Goal: Information Seeking & Learning: Learn about a topic

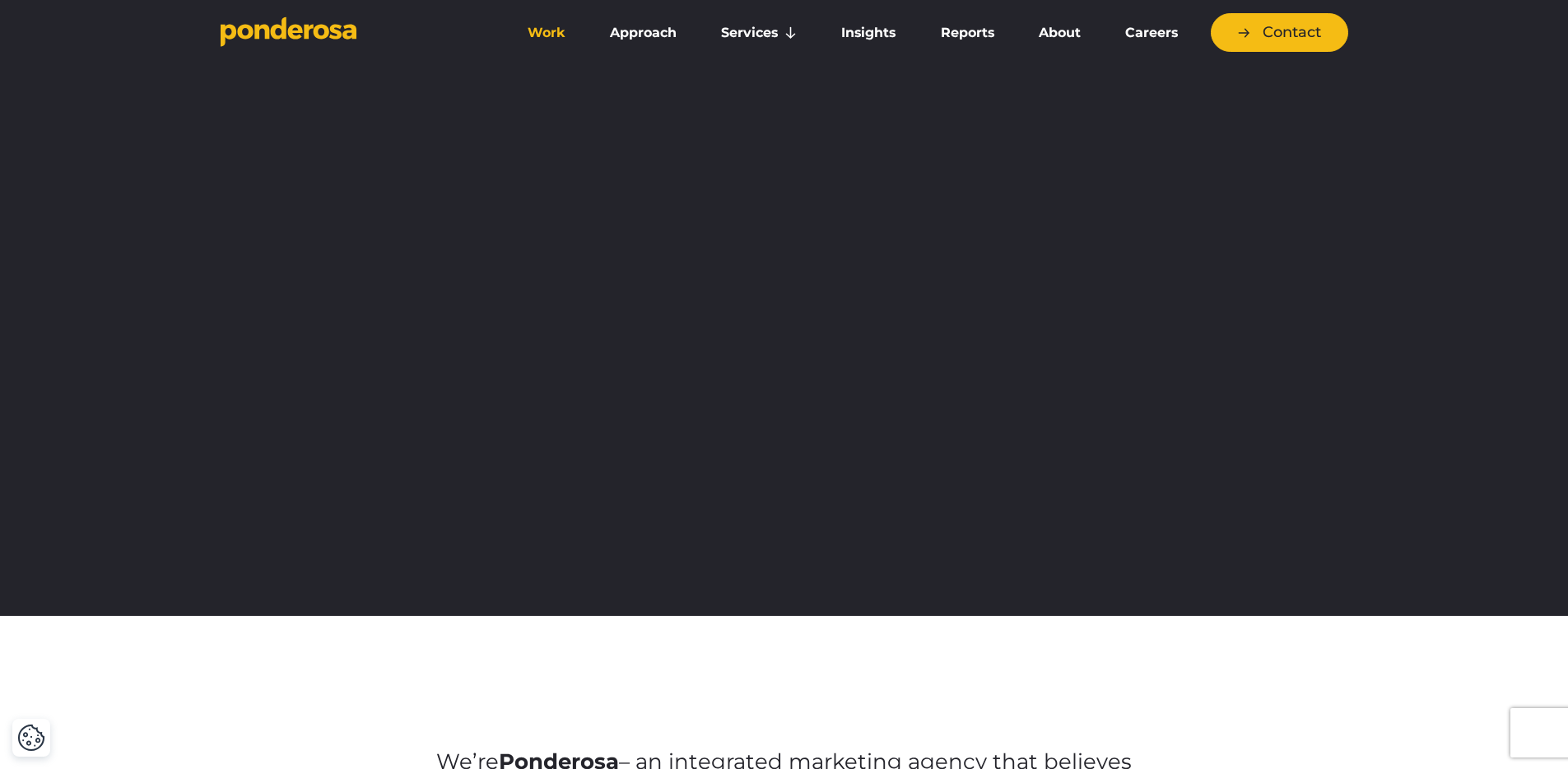
click at [547, 36] on link "Work" at bounding box center [546, 33] width 75 height 35
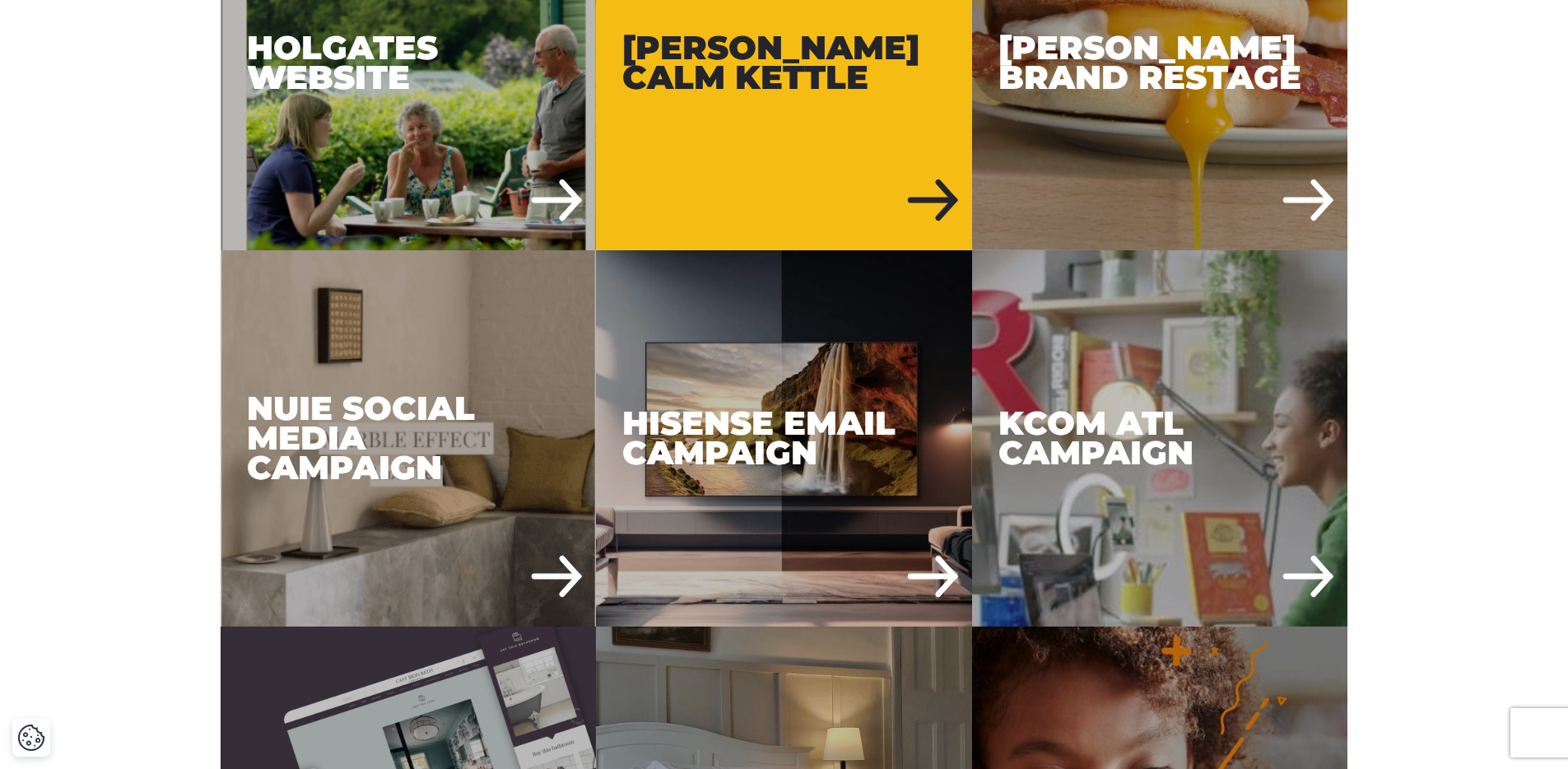
scroll to position [930, 0]
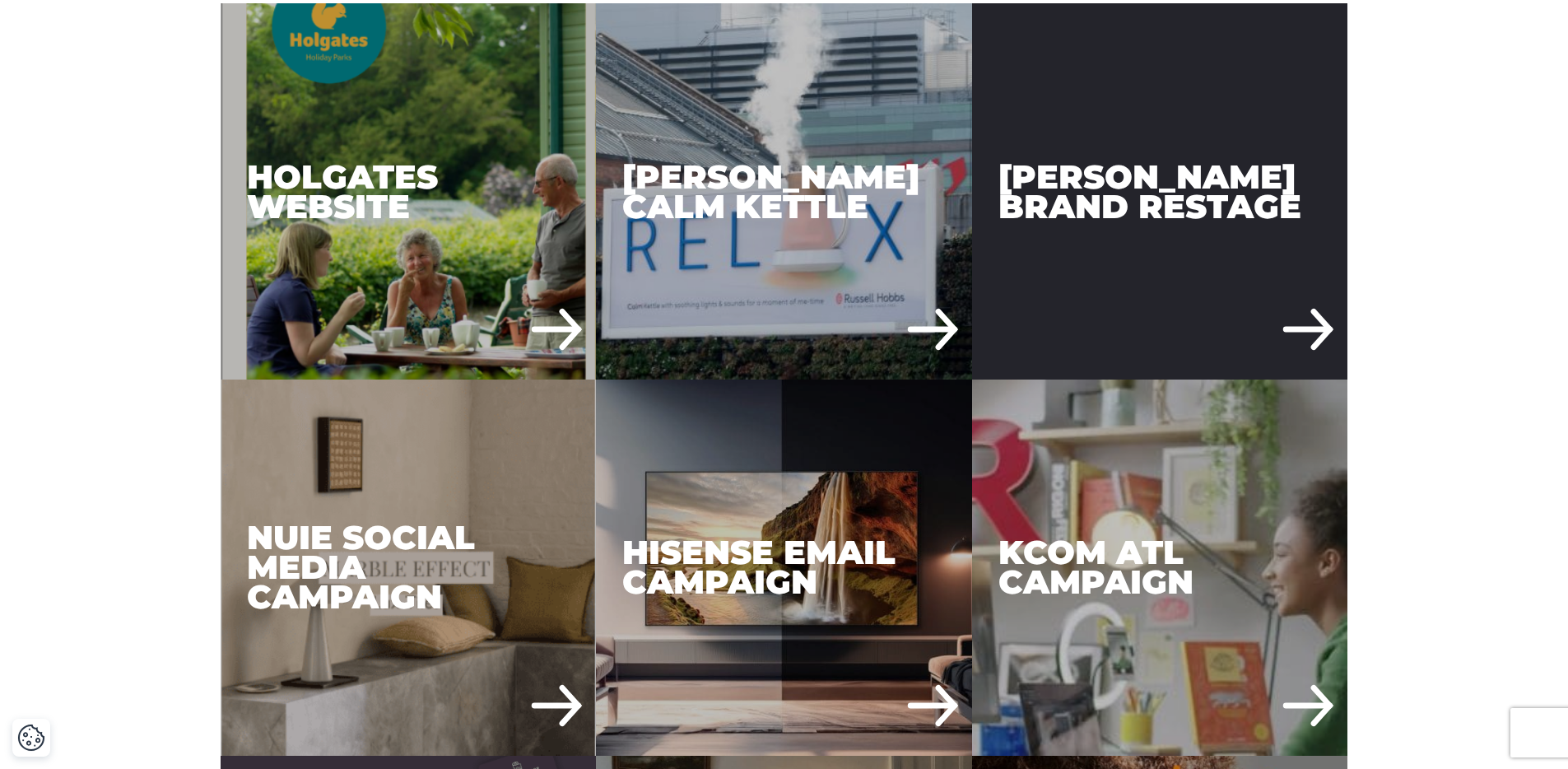
click at [1181, 172] on div "[PERSON_NAME] Brand Restage" at bounding box center [1160, 190] width 376 height 376
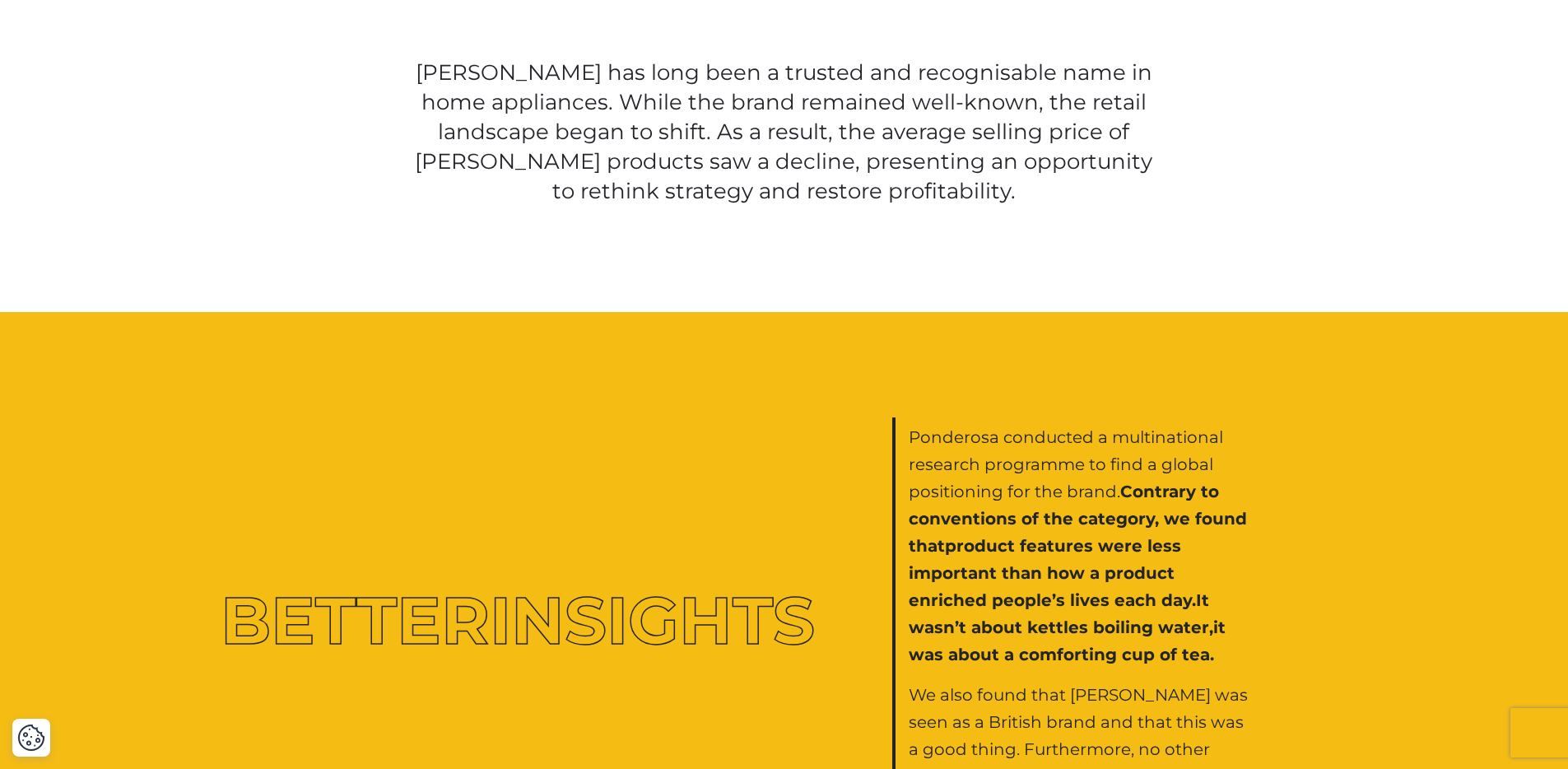
scroll to position [467, 0]
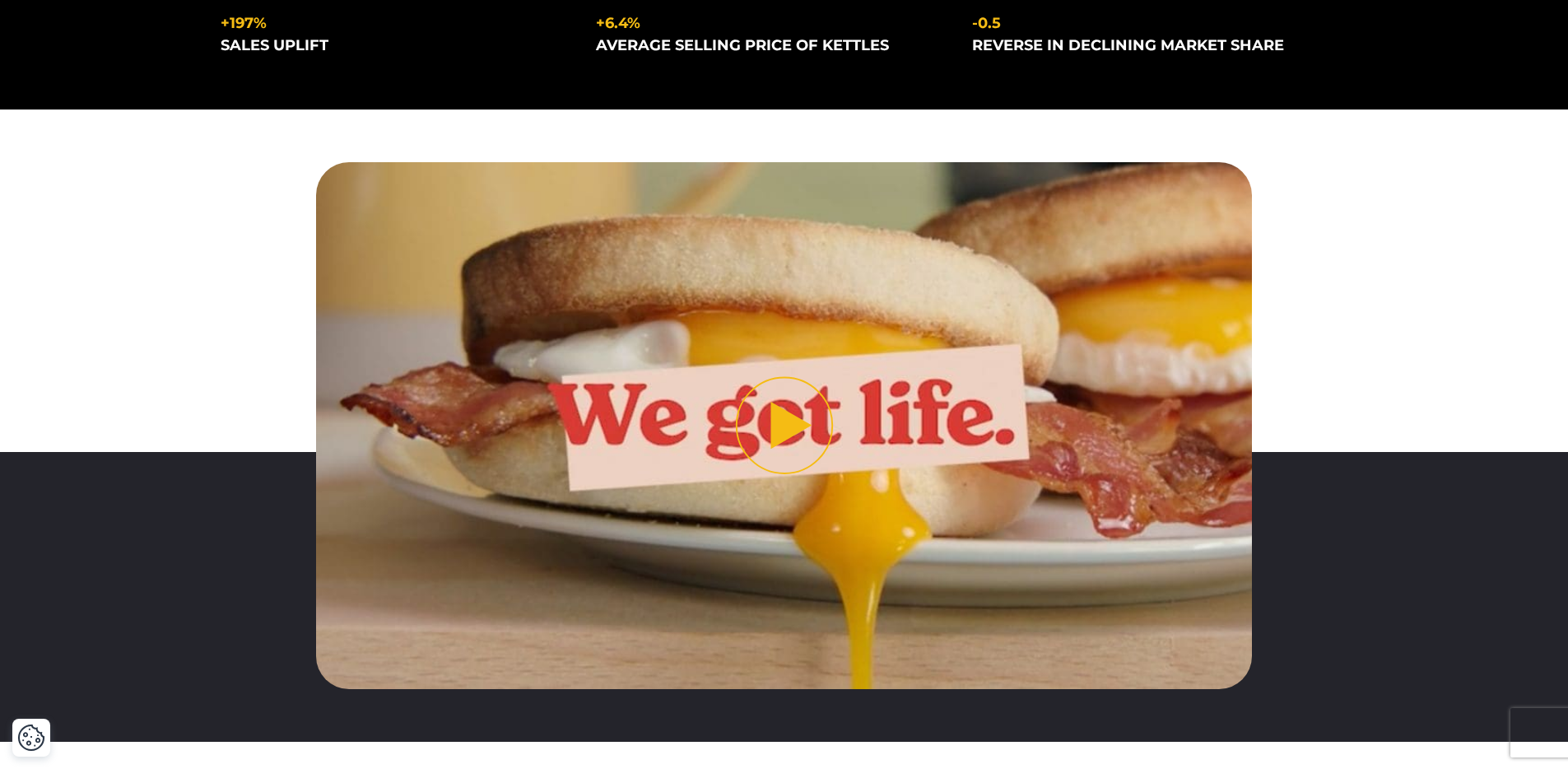
click at [808, 429] on button "Play video" at bounding box center [784, 425] width 936 height 526
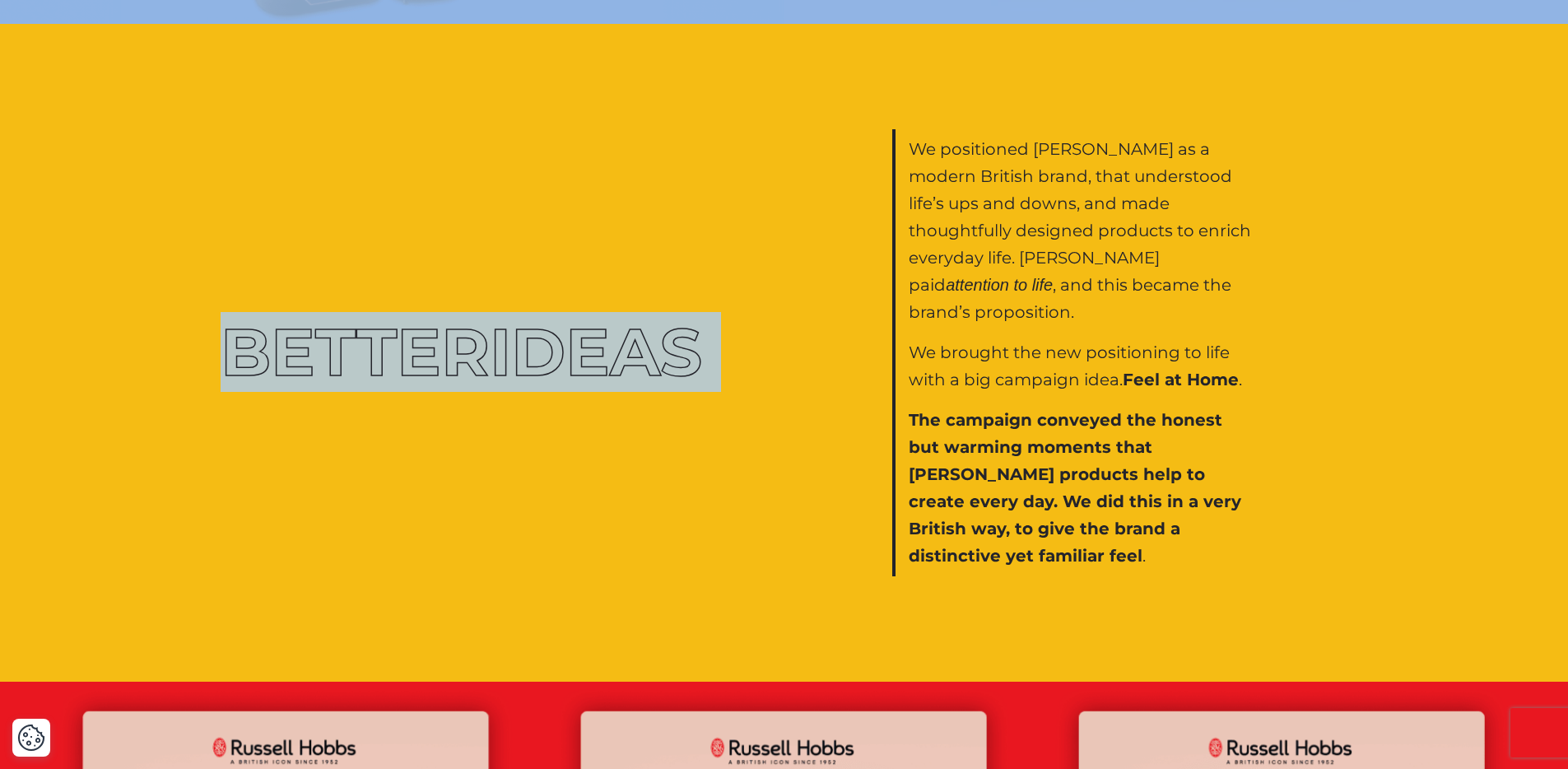
scroll to position [2802, 0]
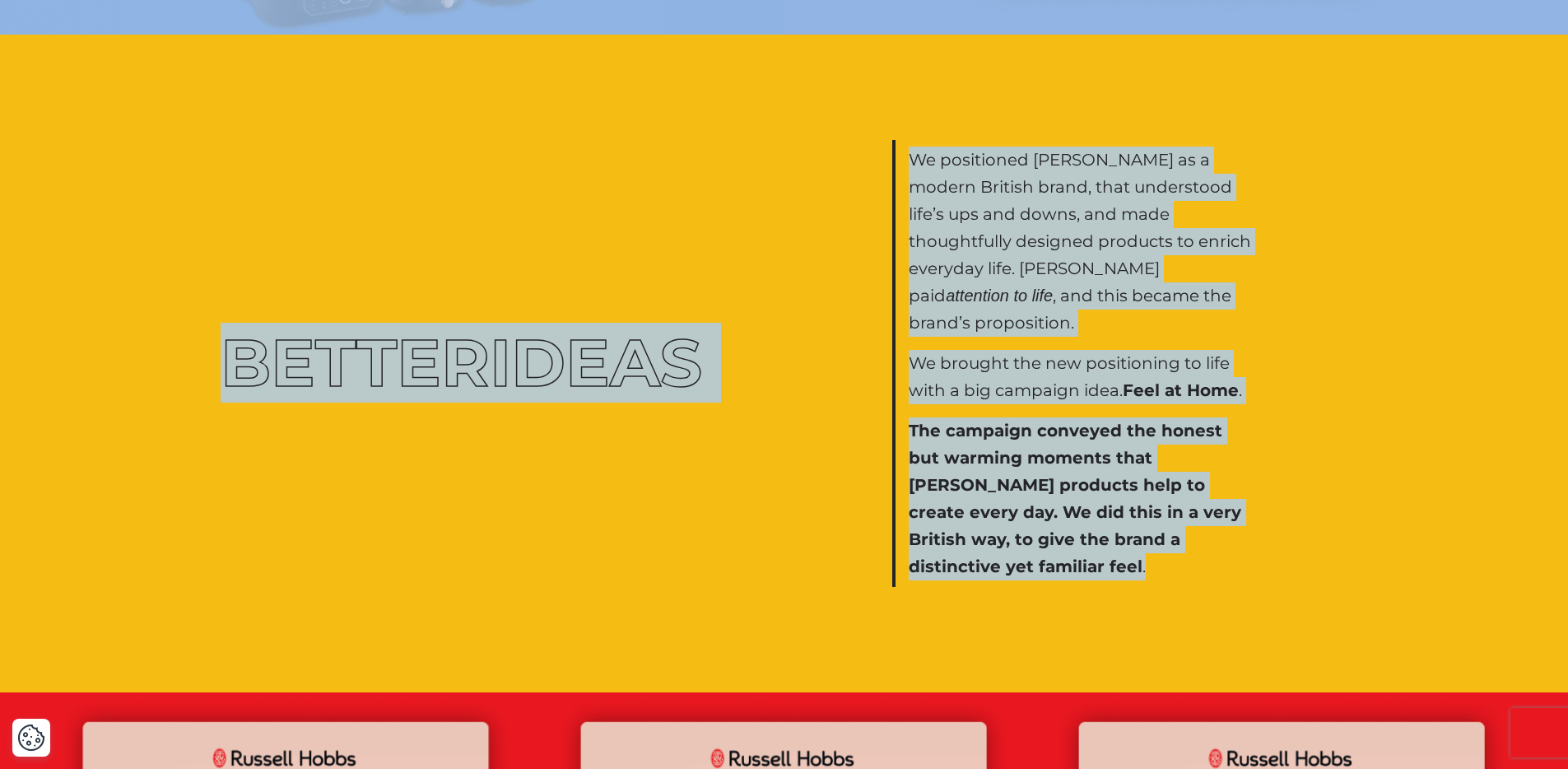
drag, startPoint x: 407, startPoint y: 261, endPoint x: 1088, endPoint y: 532, distance: 732.9
click at [1088, 532] on div "In Numbers +197% sales uplift +6.4% average selling price of kettles" at bounding box center [784, 209] width 1568 height 5171
copy div "Russell Hobbs has long been a trusted and recognisable name in home appliances.…"
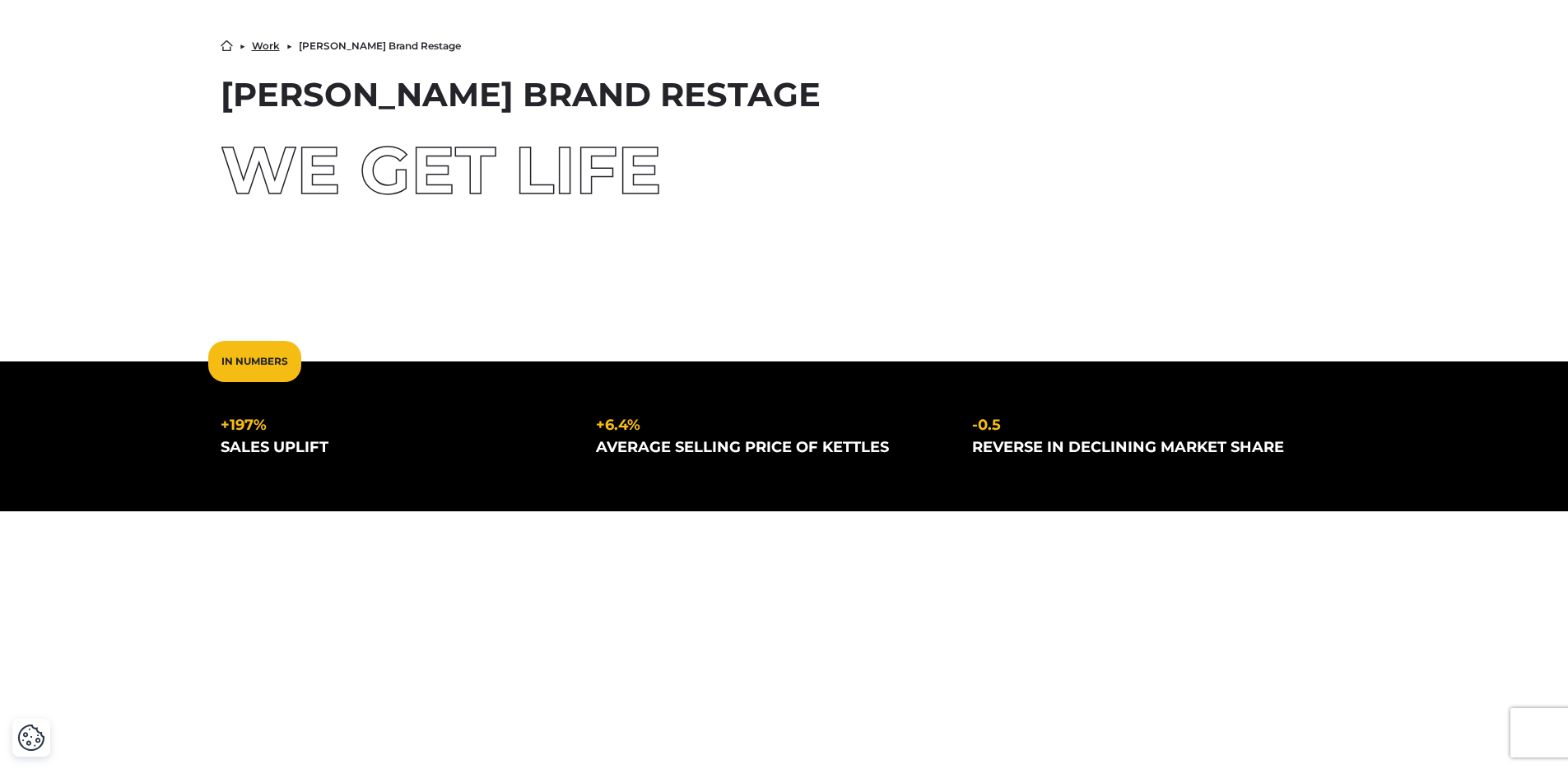
scroll to position [0, 0]
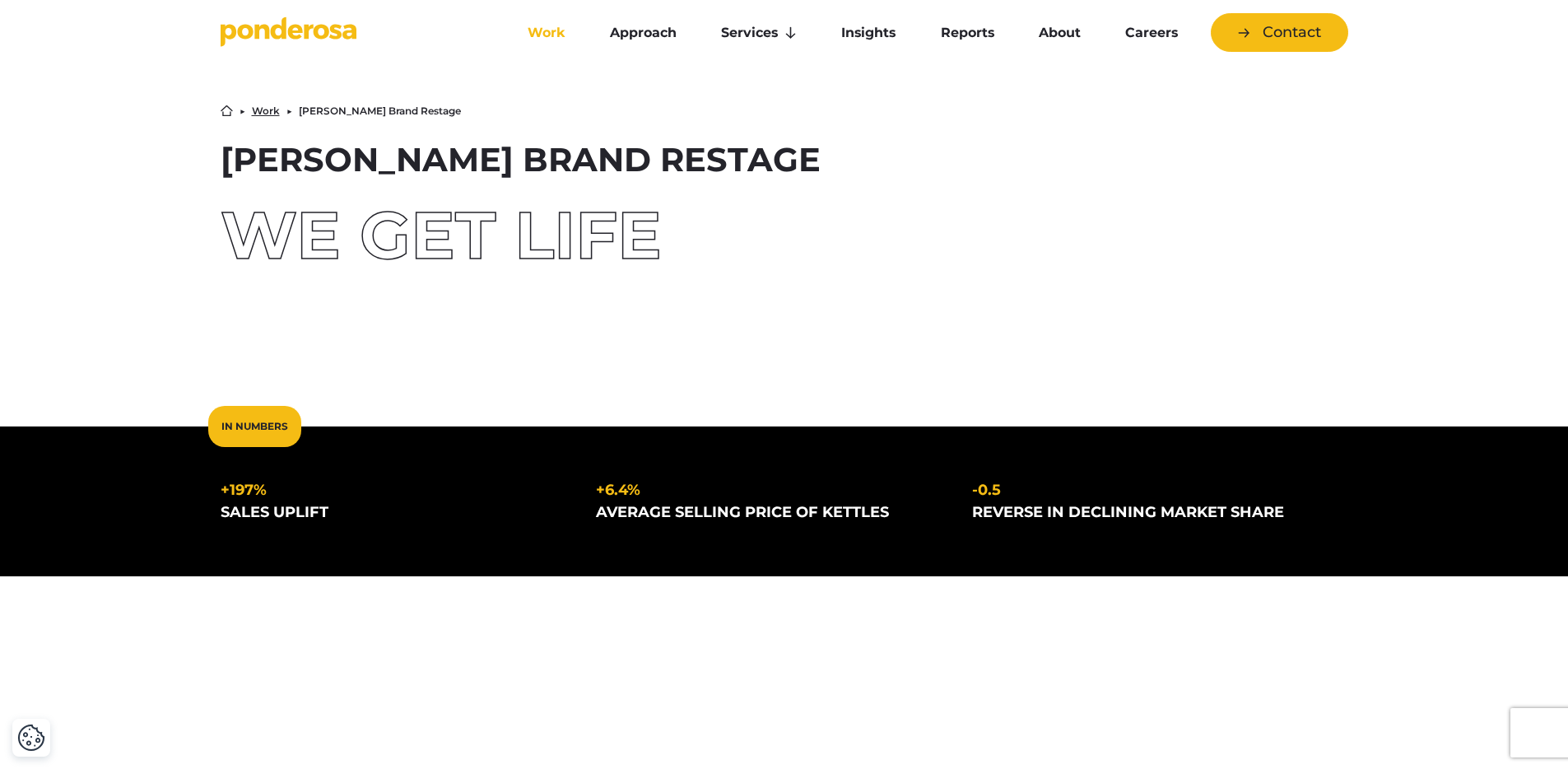
click at [551, 30] on link "Work" at bounding box center [546, 33] width 75 height 35
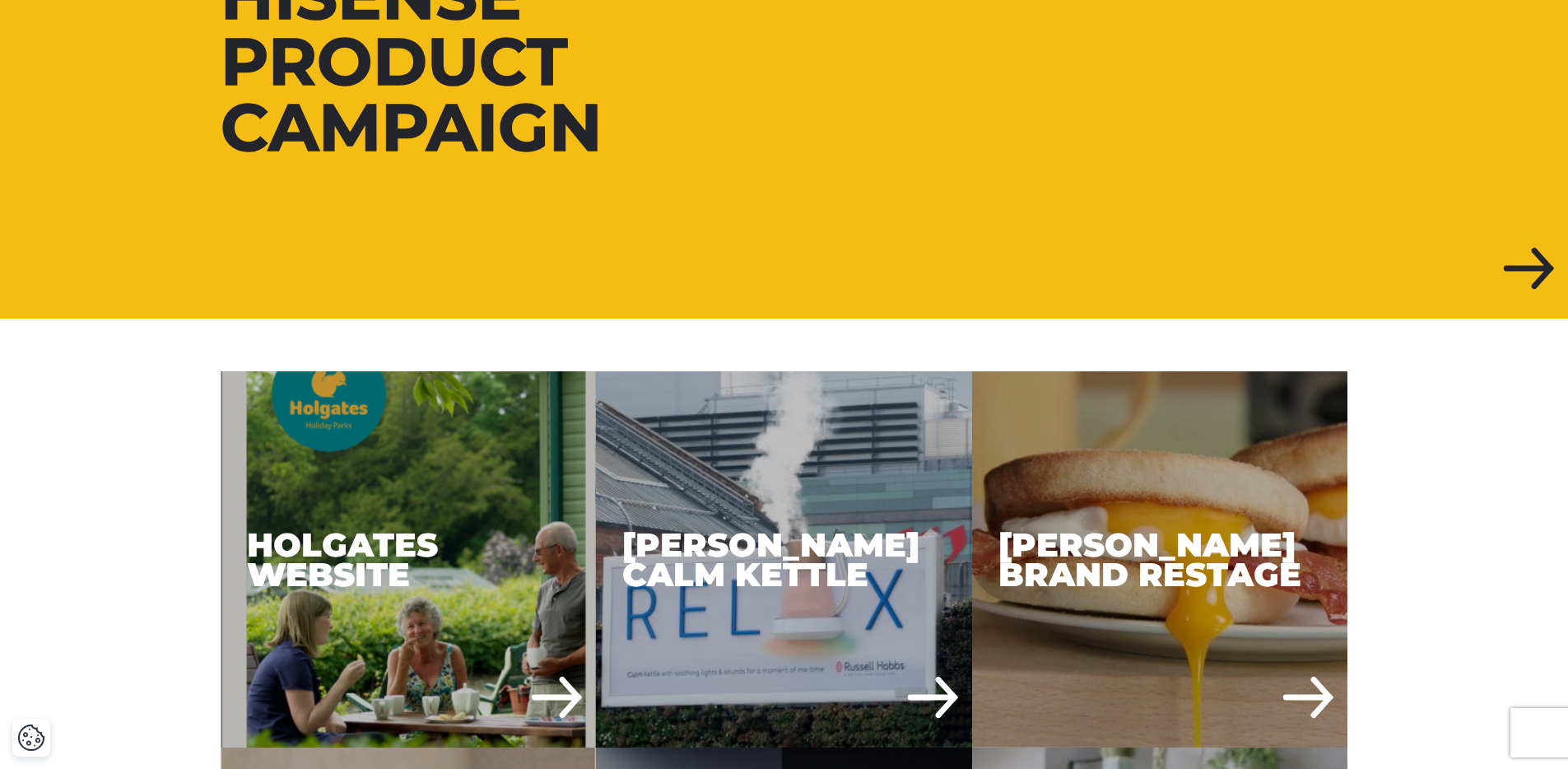
scroll to position [912, 0]
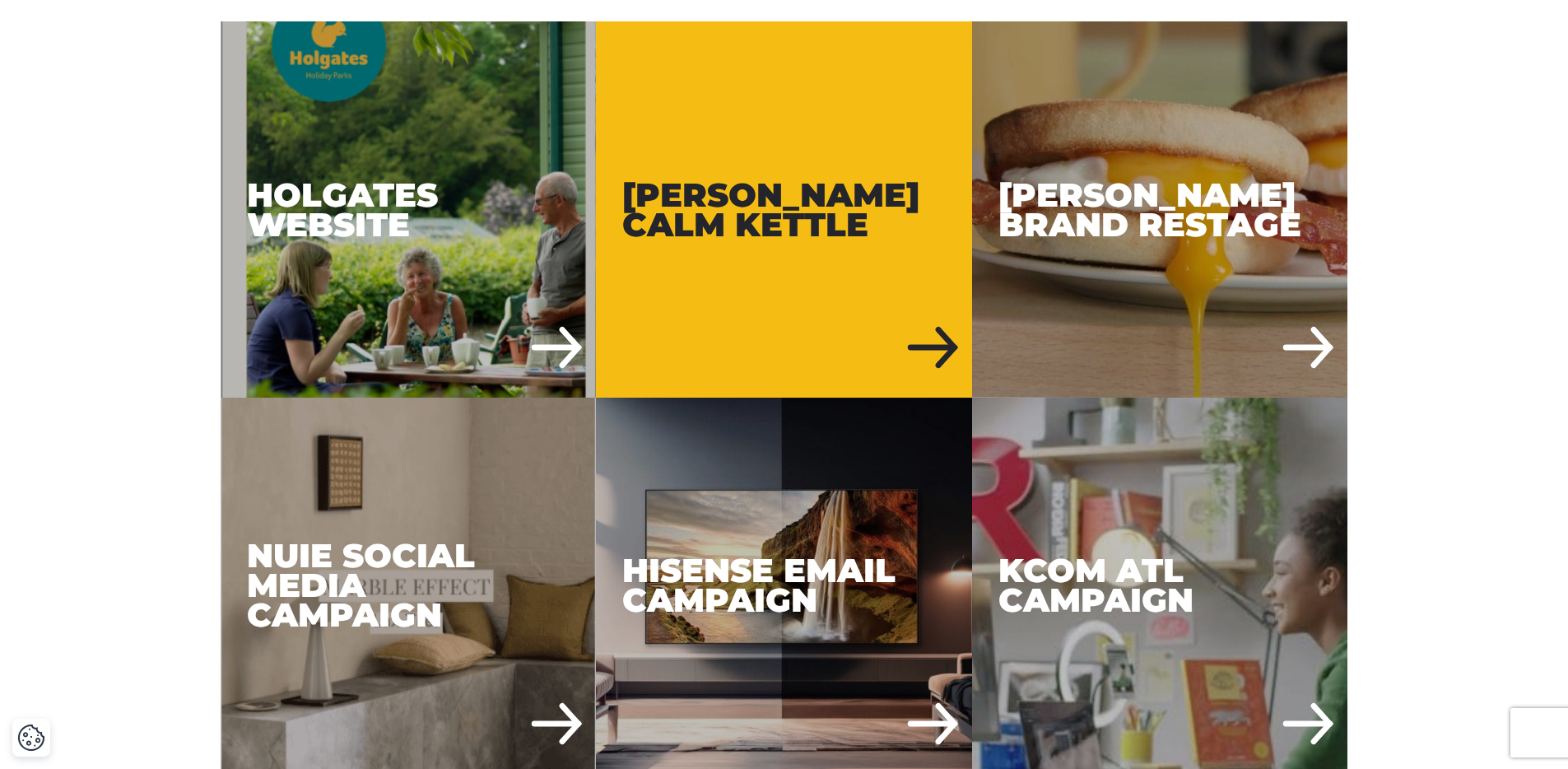
click at [855, 234] on div "[PERSON_NAME] Calm Kettle" at bounding box center [783, 209] width 376 height 376
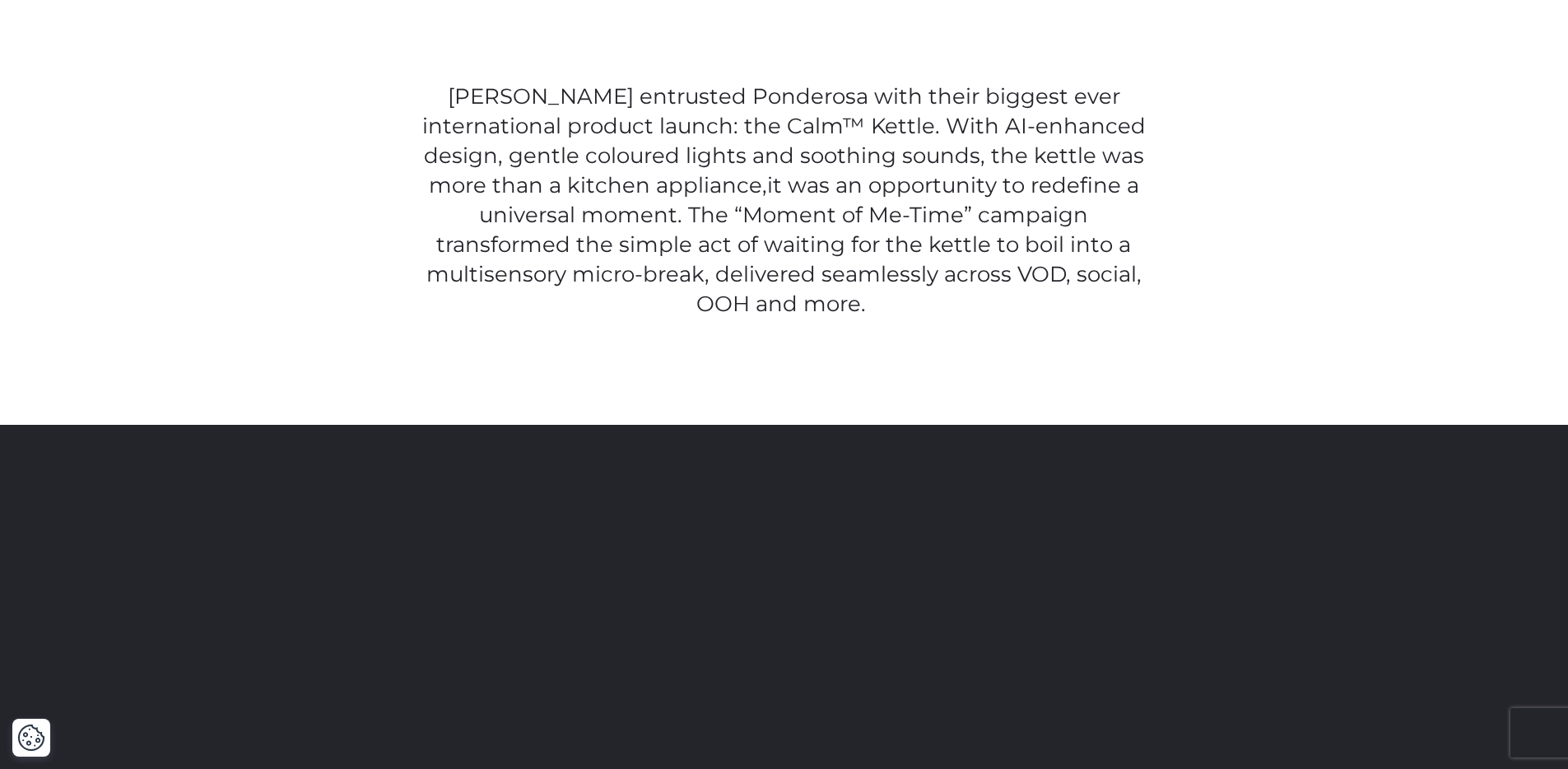
scroll to position [1310, 0]
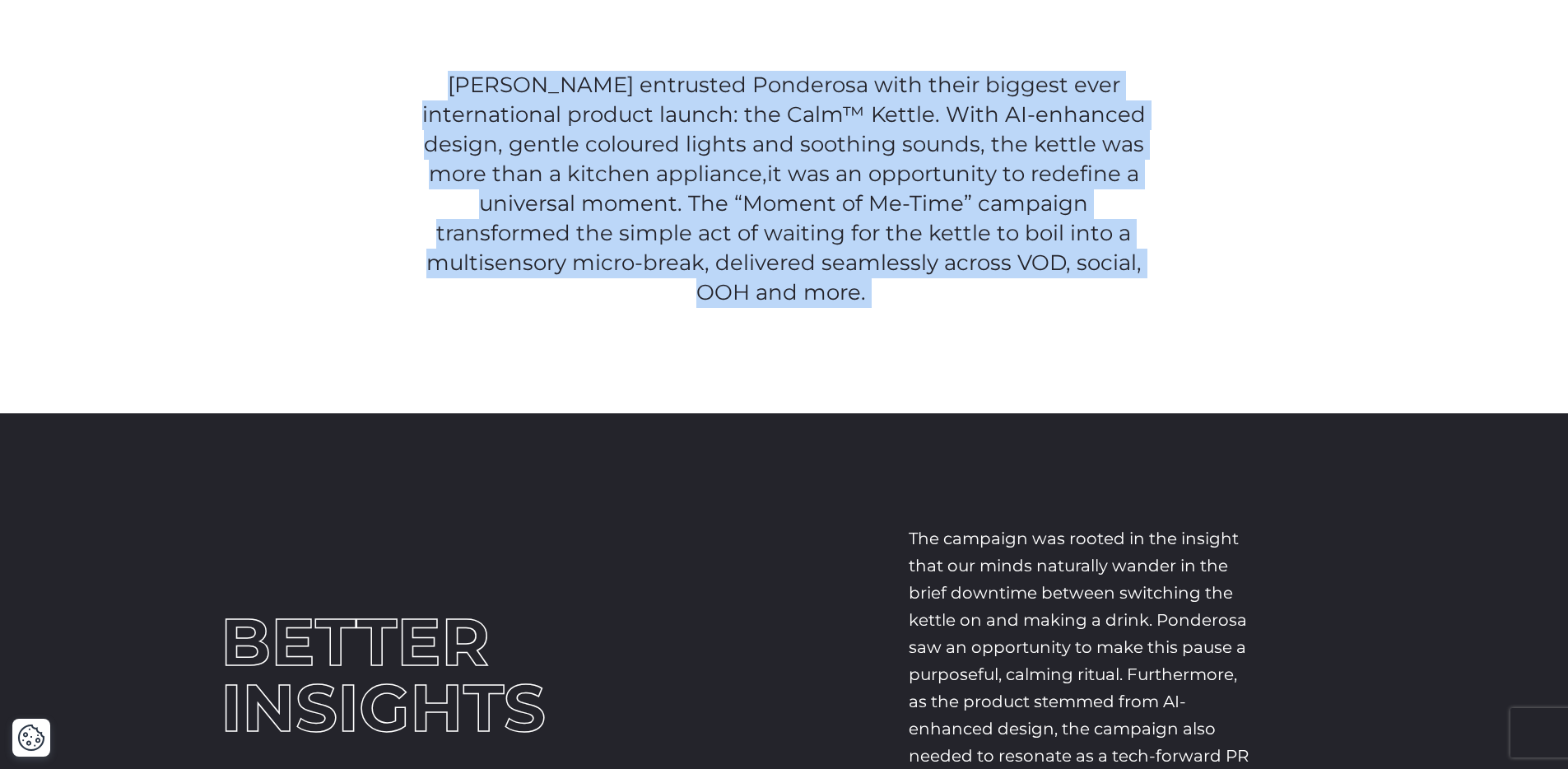
drag, startPoint x: 413, startPoint y: 78, endPoint x: 839, endPoint y: 296, distance: 478.5
click at [839, 296] on p "[PERSON_NAME] entrusted Ponderosa with their biggest ever international product…" at bounding box center [784, 188] width 743 height 237
click at [754, 228] on span "it was an opportunity to redefine a universal moment. The “Moment of Me-Time” c…" at bounding box center [784, 233] width 716 height 145
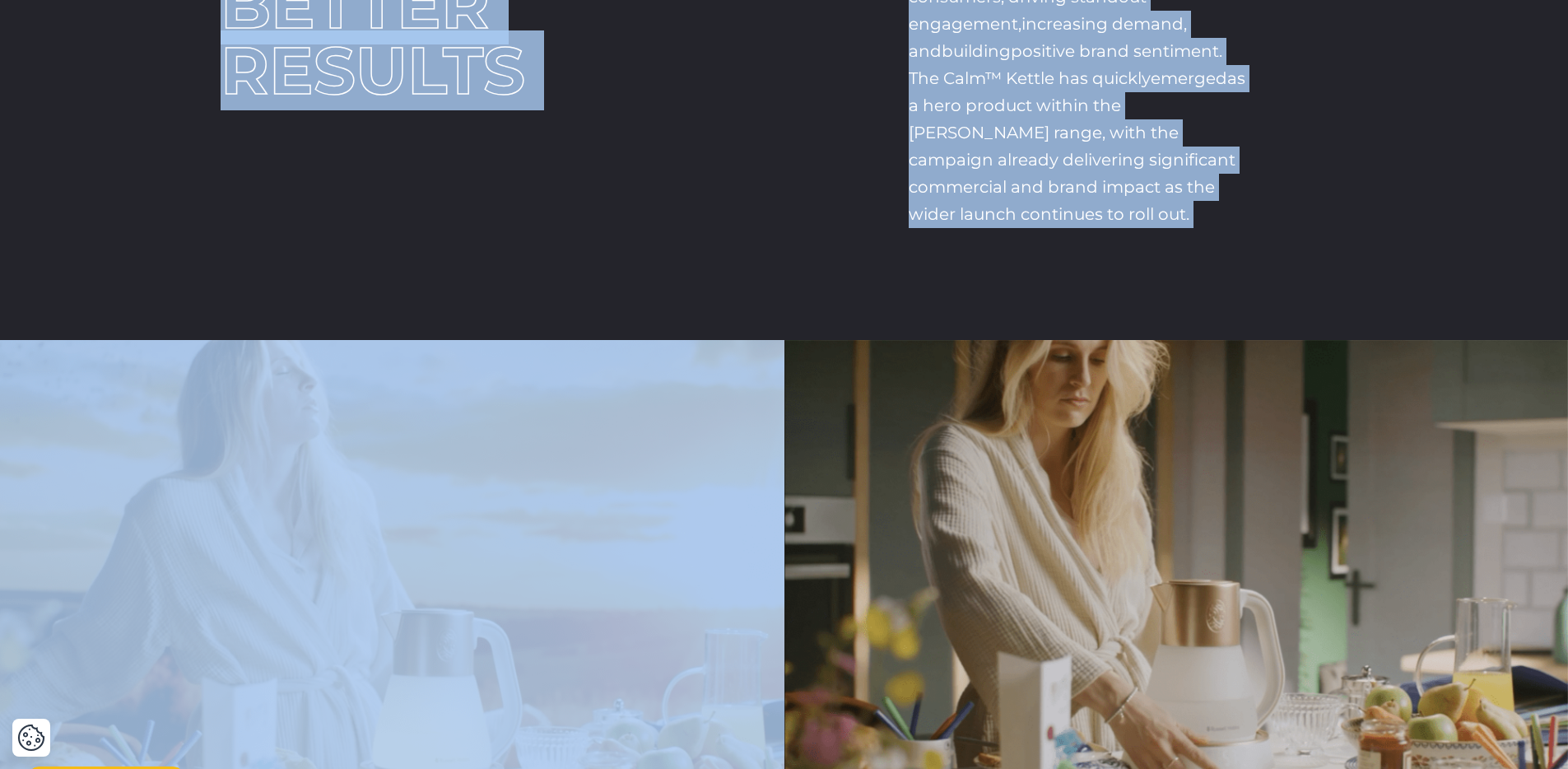
scroll to position [4686, 0]
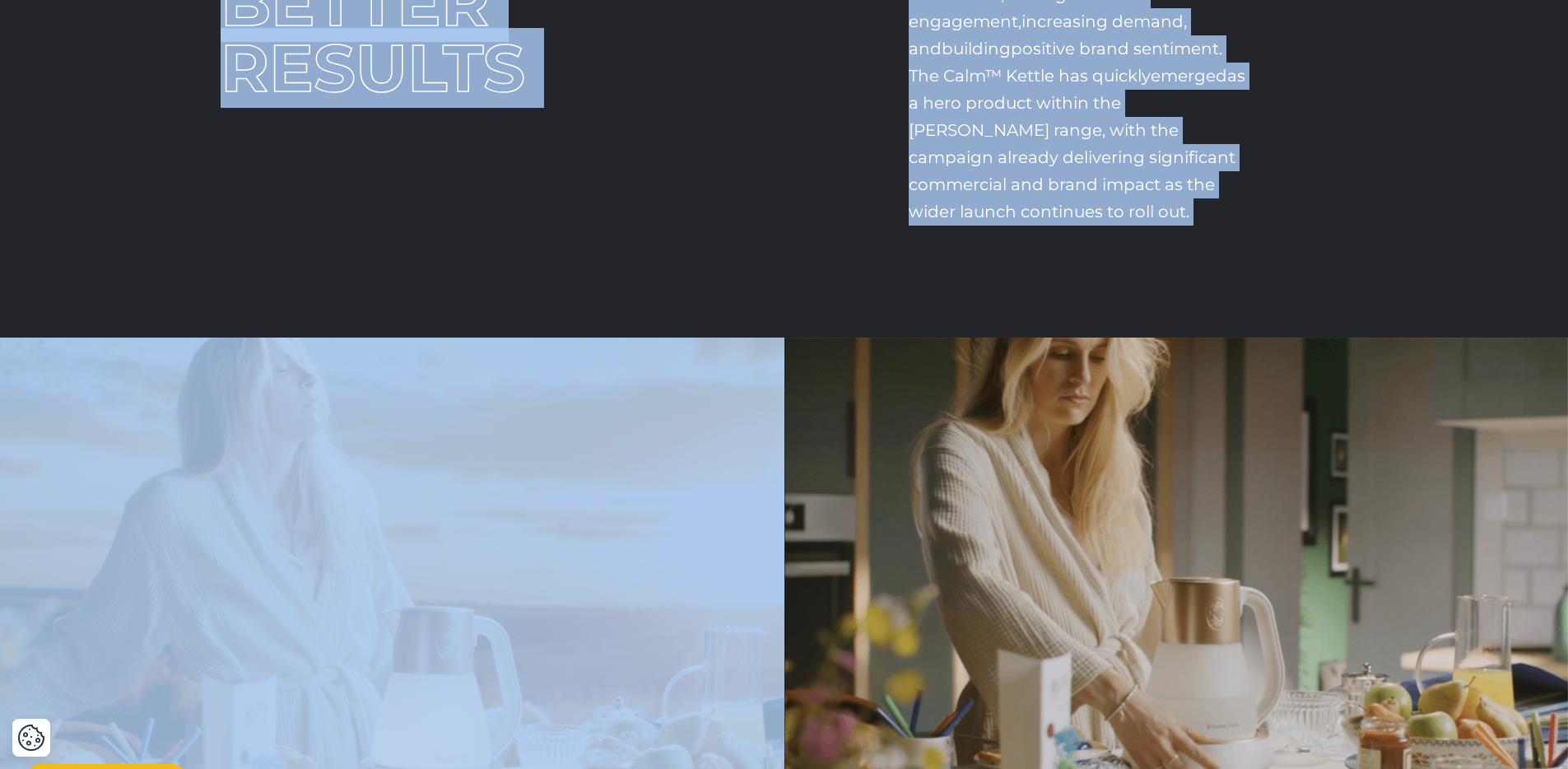
drag, startPoint x: 459, startPoint y: 92, endPoint x: 1048, endPoint y: 267, distance: 614.4
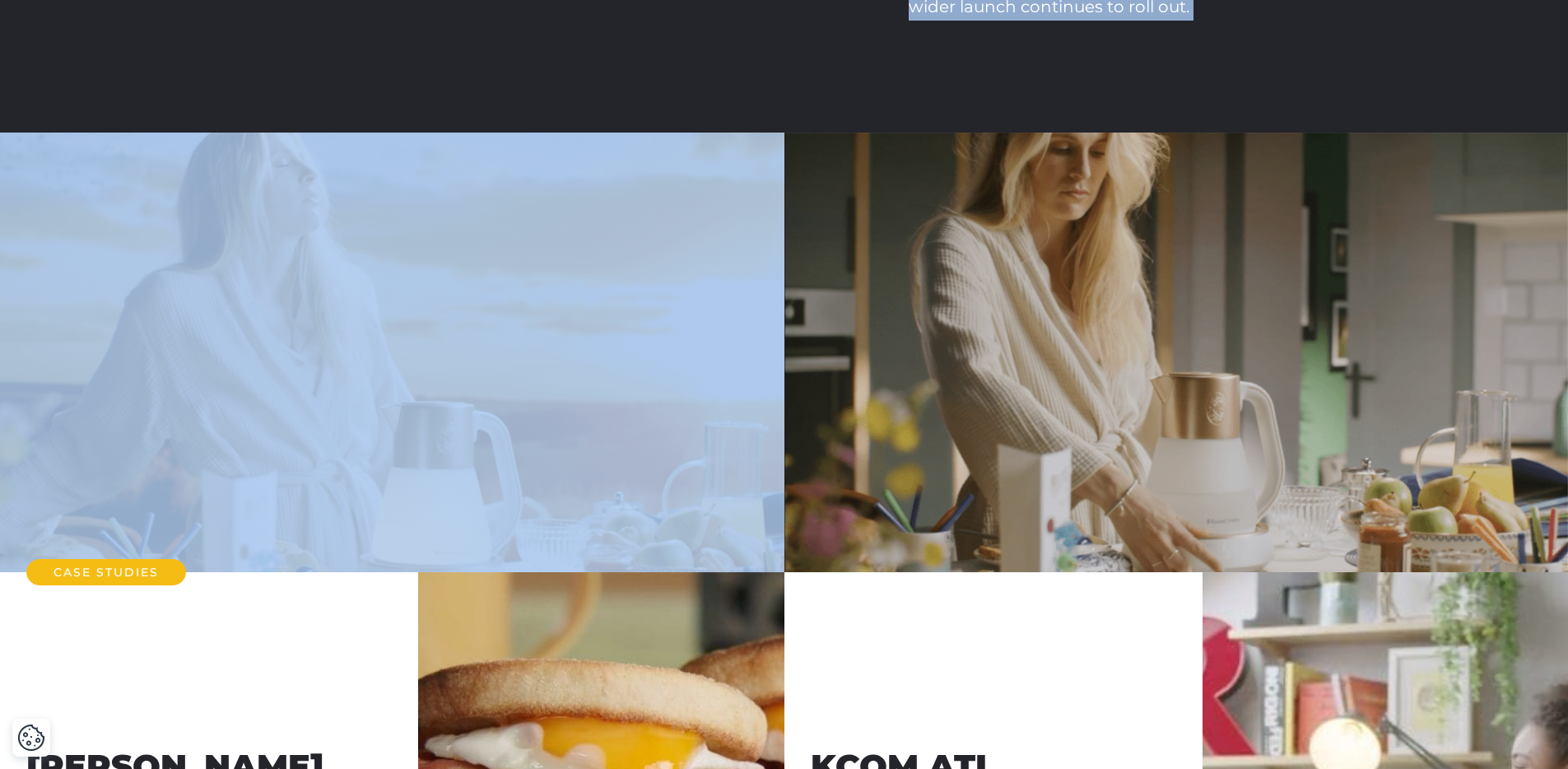
scroll to position [4216, 0]
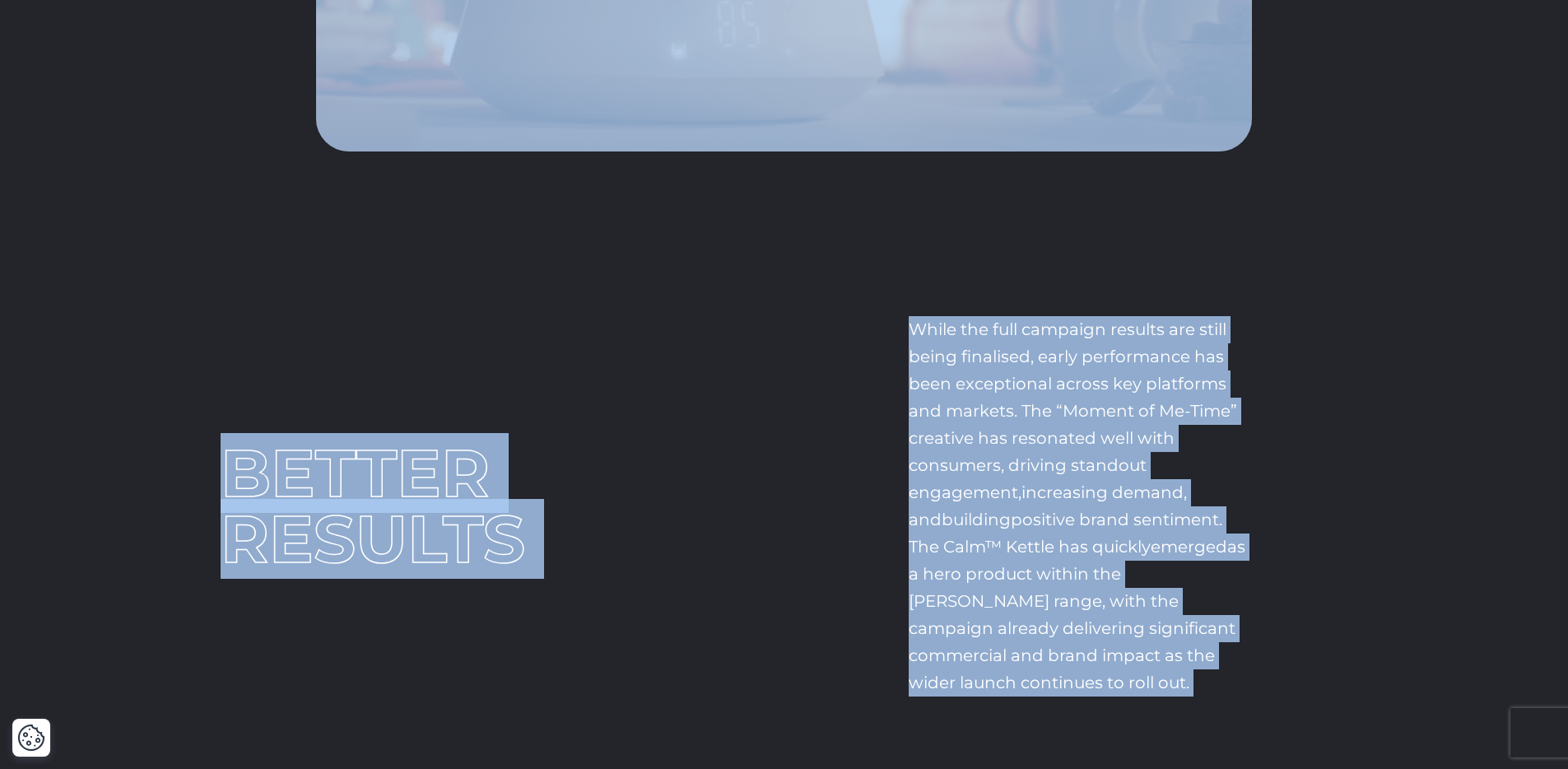
copy div "Loremip Dolor sitametco Adipiscin elit seddo eiusmod temp incididuntutl etdolor…"
click at [816, 647] on div "BETTER RESULTS While the full campaign results are still being finalised, early…" at bounding box center [784, 505] width 1153 height 393
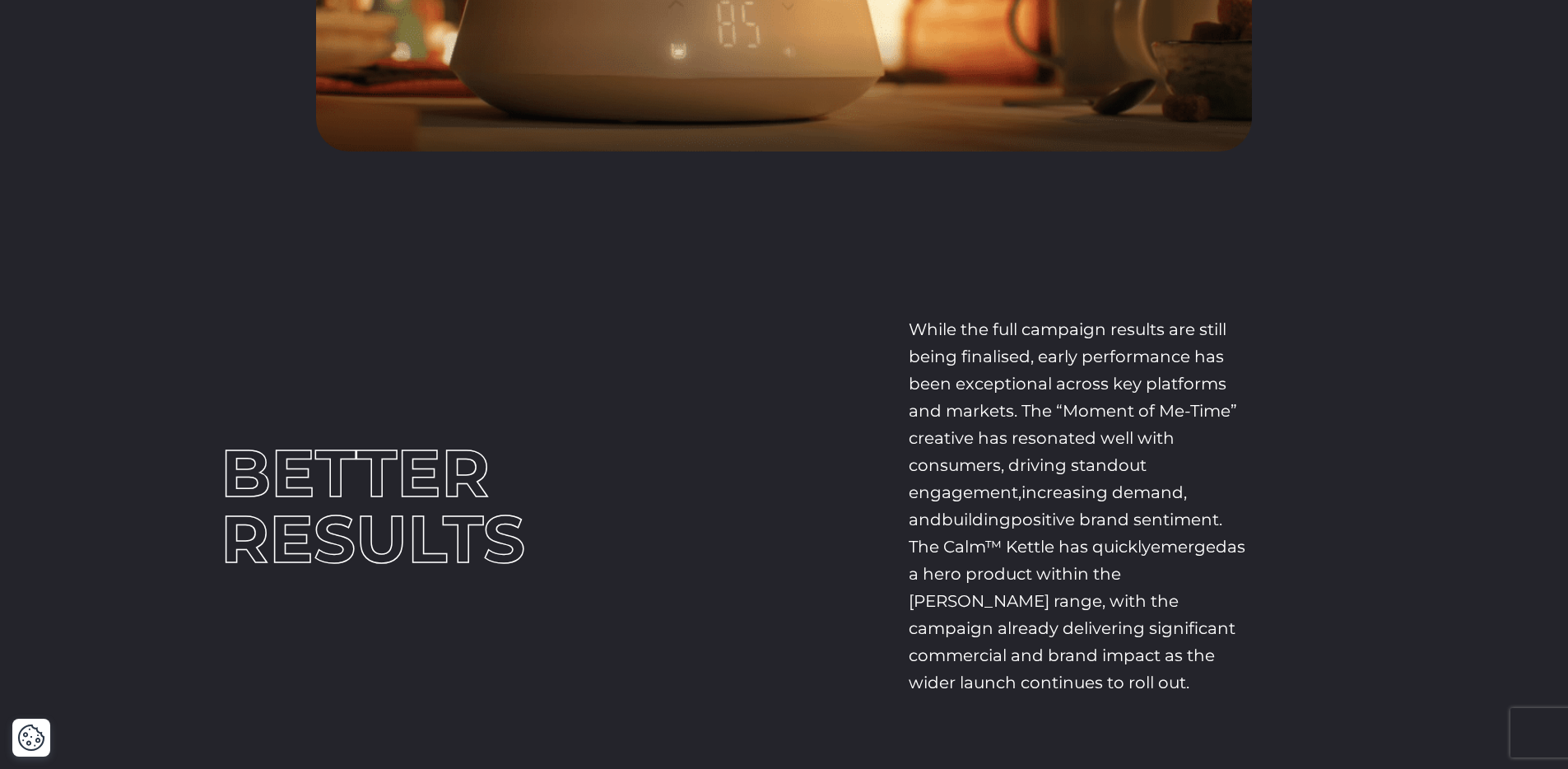
click at [982, 569] on span "as a hero product within the [PERSON_NAME] range, with the campaign already del…" at bounding box center [1077, 613] width 337 height 156
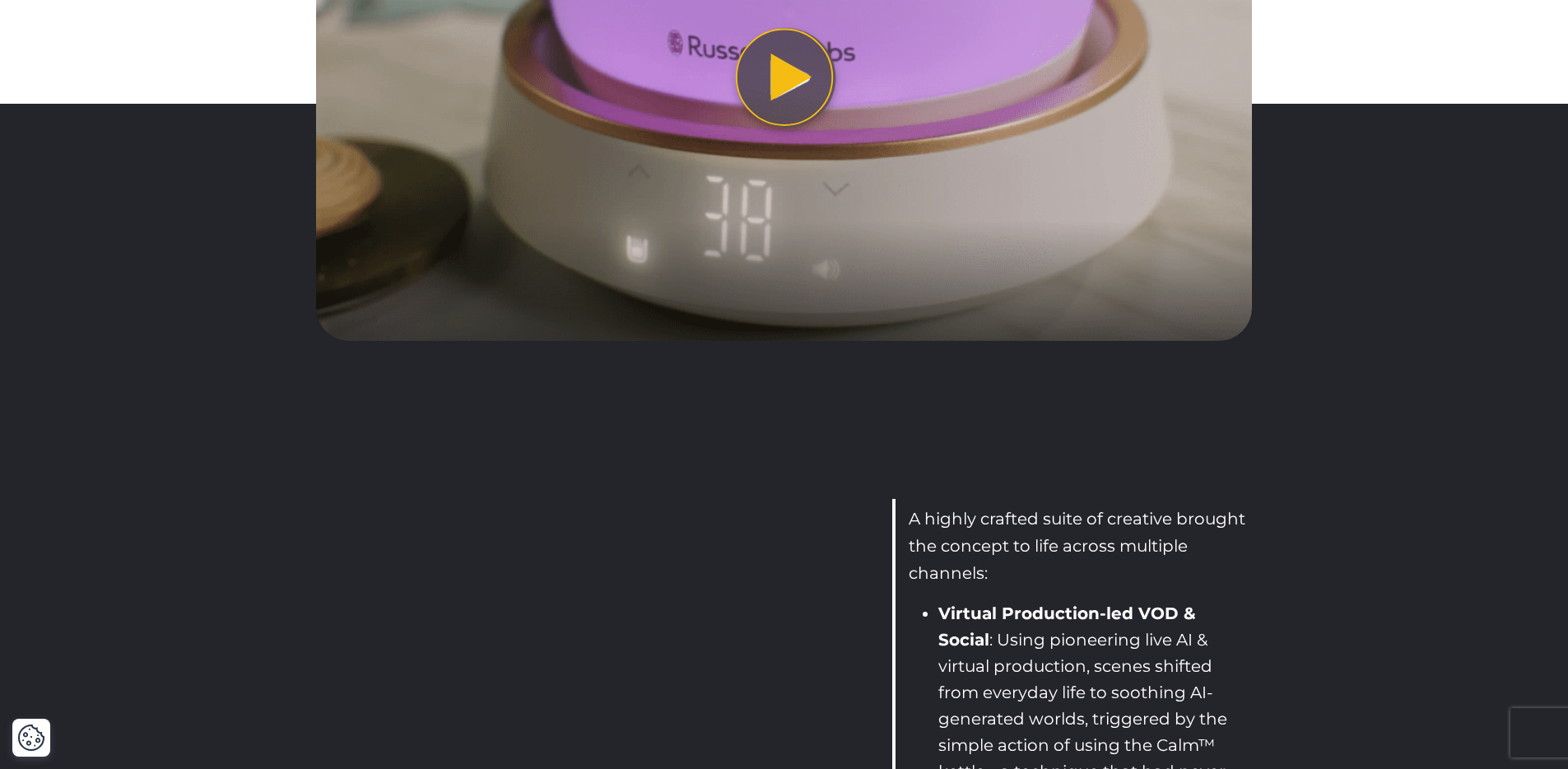
scroll to position [1336, 0]
